Goal: Transaction & Acquisition: Download file/media

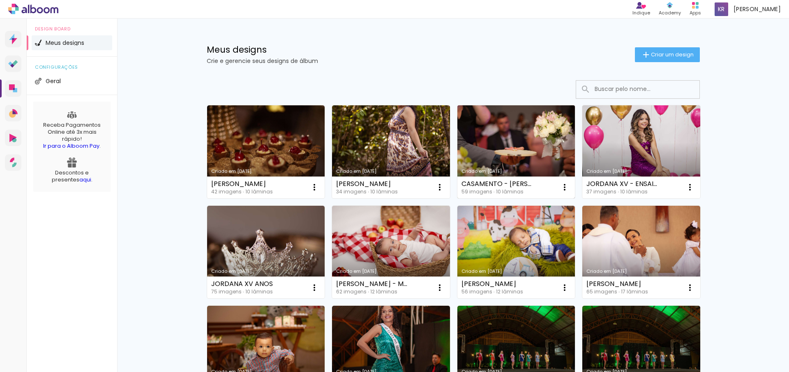
click at [508, 146] on link "Criado em [DATE]" at bounding box center [517, 151] width 118 height 93
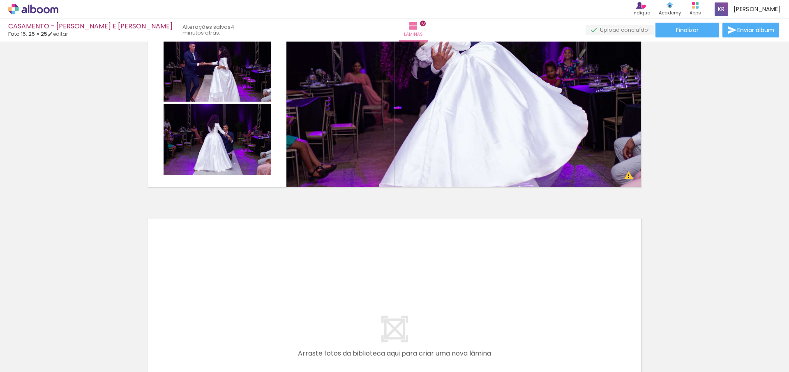
scroll to position [2752, 0]
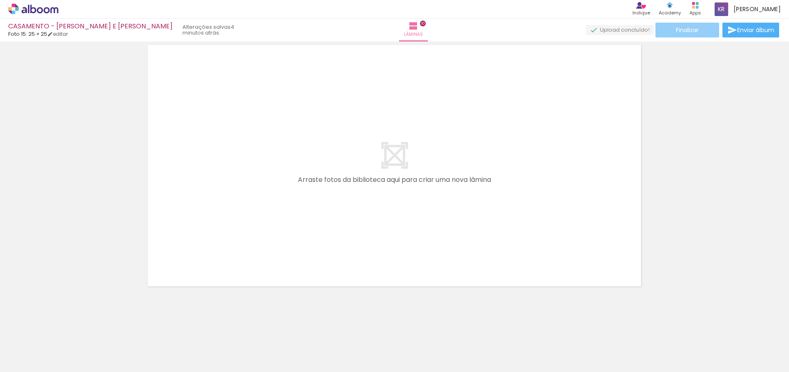
click at [690, 32] on span "Finalizar" at bounding box center [687, 30] width 23 height 6
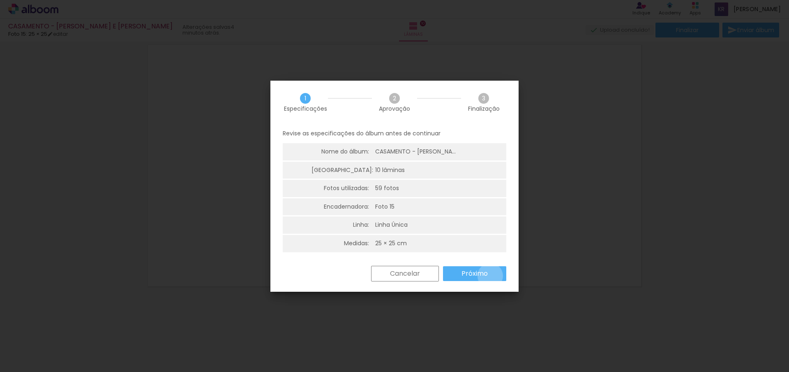
click at [491, 275] on paper-button "Próximo" at bounding box center [474, 273] width 63 height 15
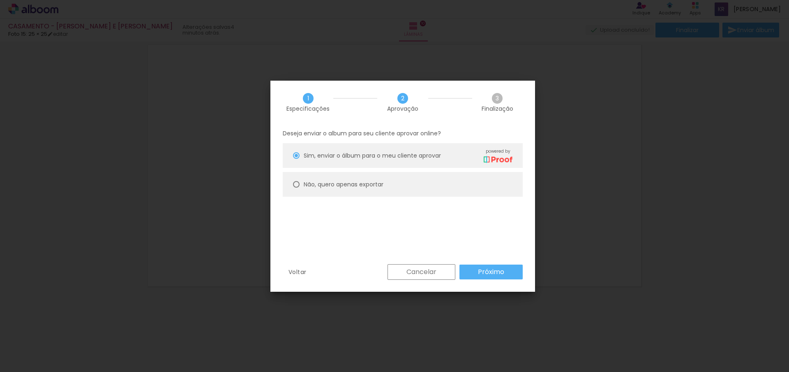
click at [0, 0] on slot "Não, quero apenas exportar" at bounding box center [0, 0] width 0 height 0
type paper-radio-button "on"
click at [500, 277] on paper-button "Próximo" at bounding box center [491, 271] width 63 height 15
type input "Alta, 300 DPI"
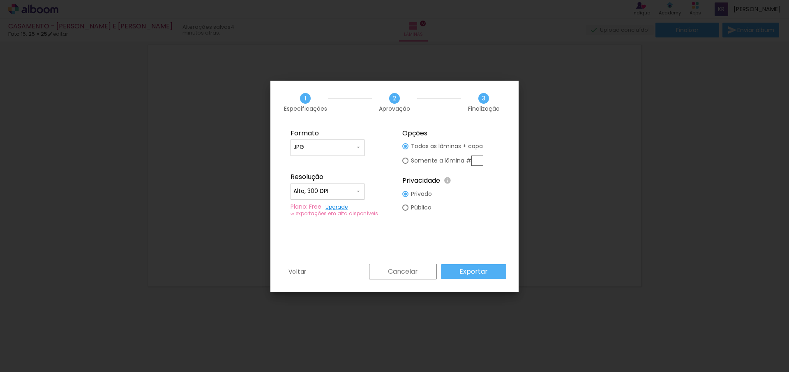
click at [0, 0] on slot "Exportar" at bounding box center [0, 0] width 0 height 0
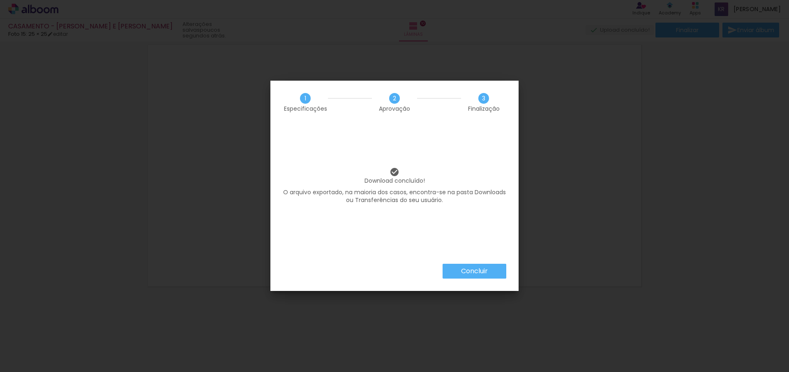
click at [0, 0] on slot "Concluir" at bounding box center [0, 0] width 0 height 0
